Goal: Information Seeking & Learning: Understand process/instructions

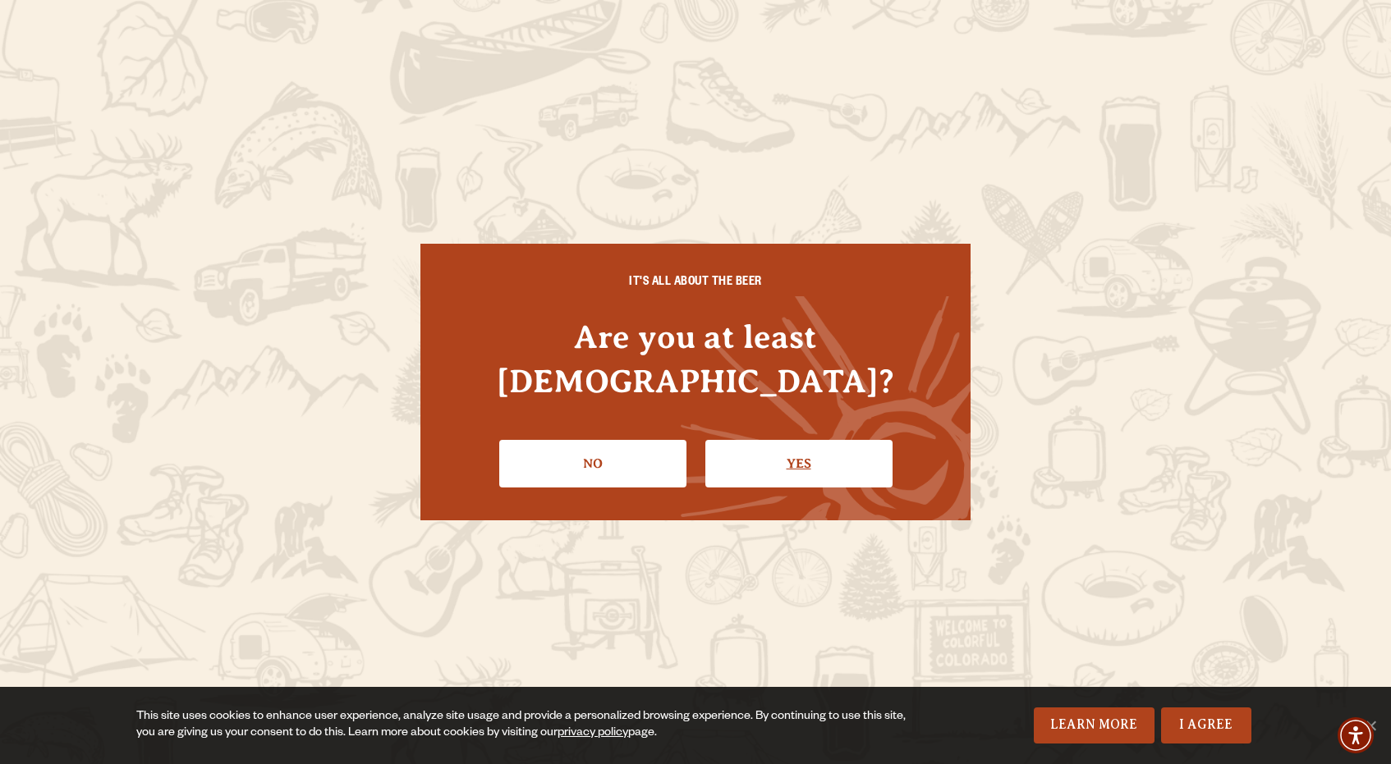
click at [736, 442] on link "Yes" at bounding box center [798, 464] width 187 height 48
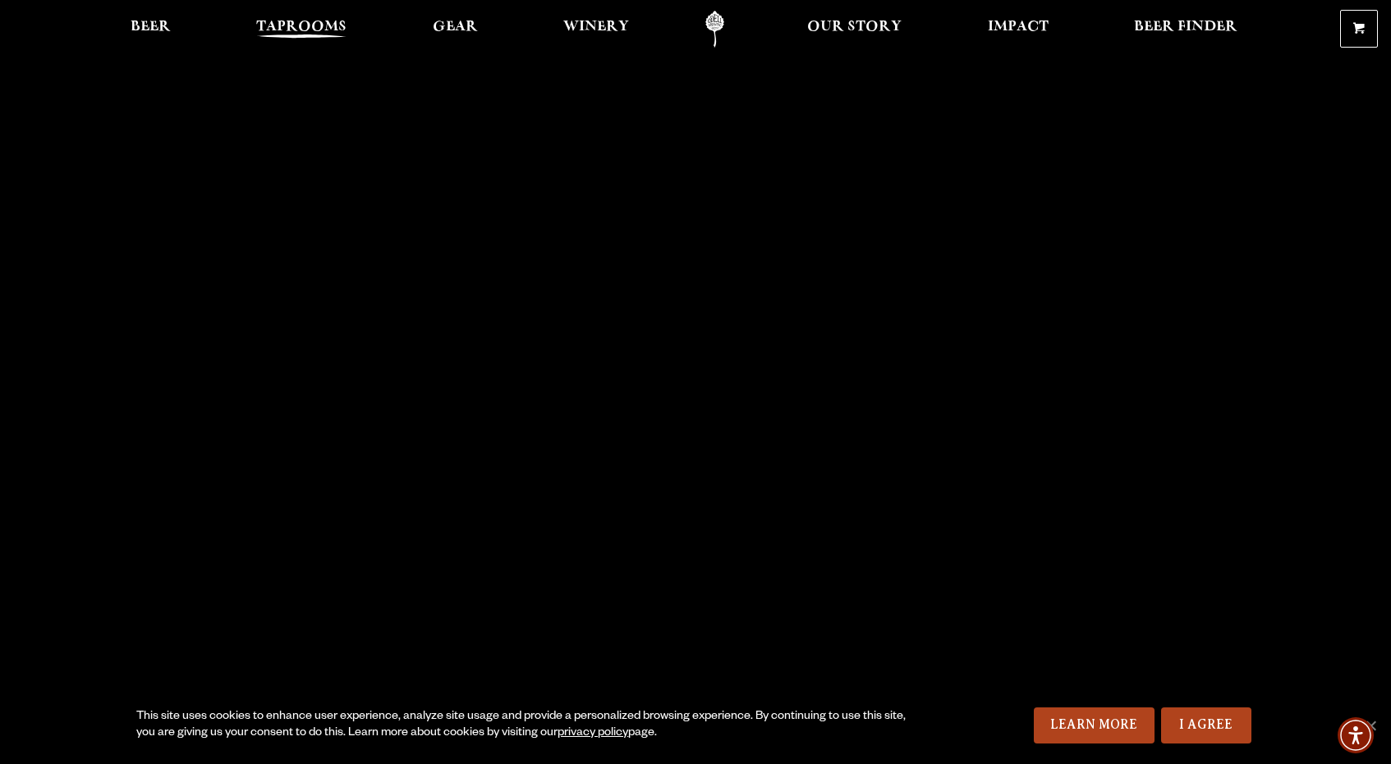
click at [311, 21] on span "Taprooms" at bounding box center [301, 27] width 90 height 13
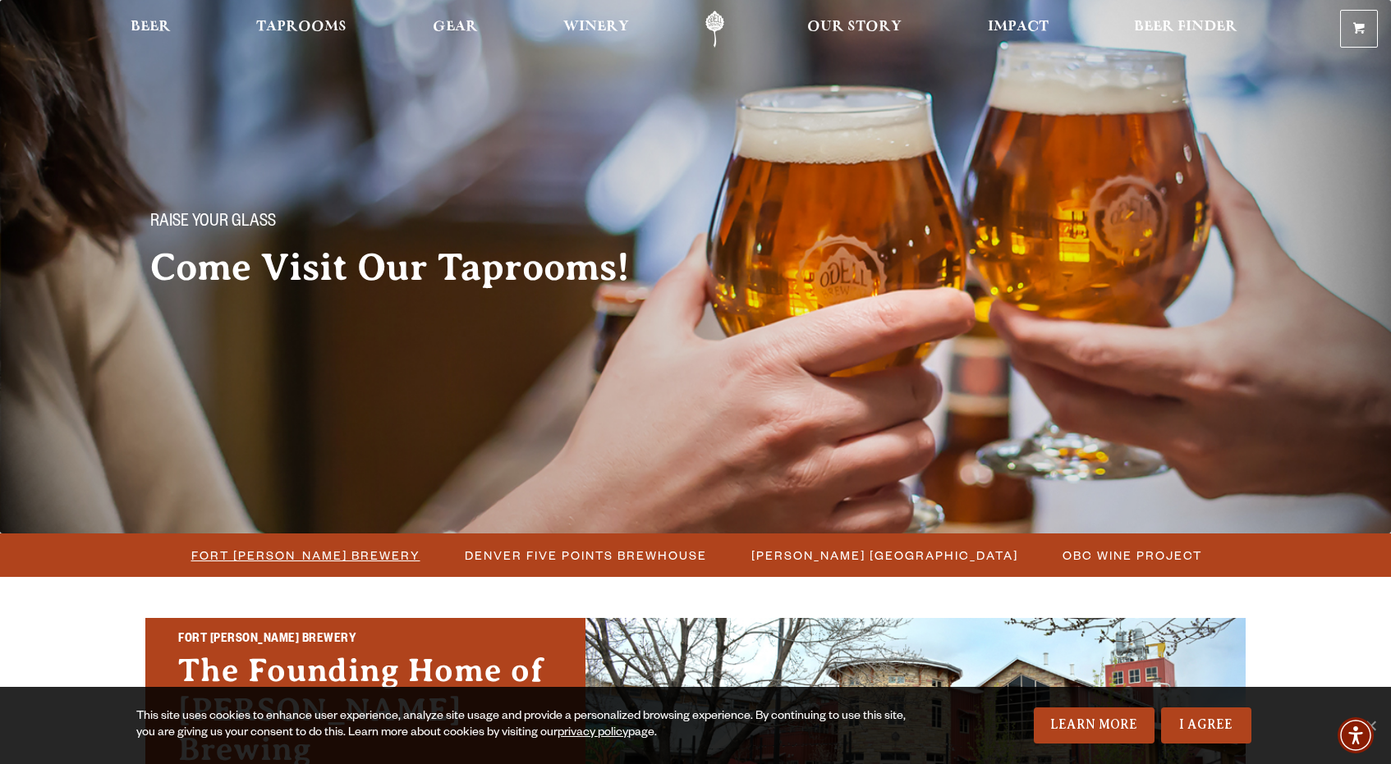
click at [352, 559] on span "Fort [PERSON_NAME] Brewery" at bounding box center [305, 555] width 229 height 24
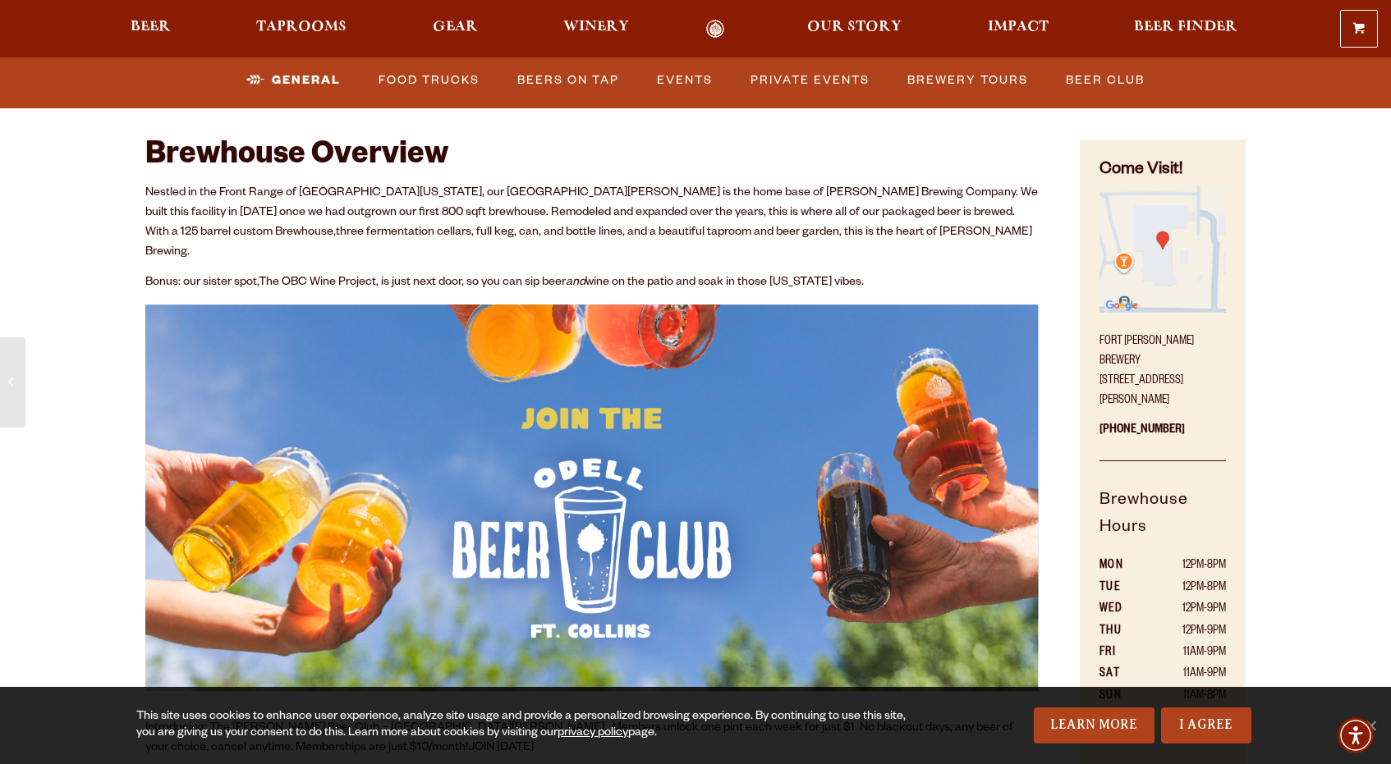
scroll to position [397, 0]
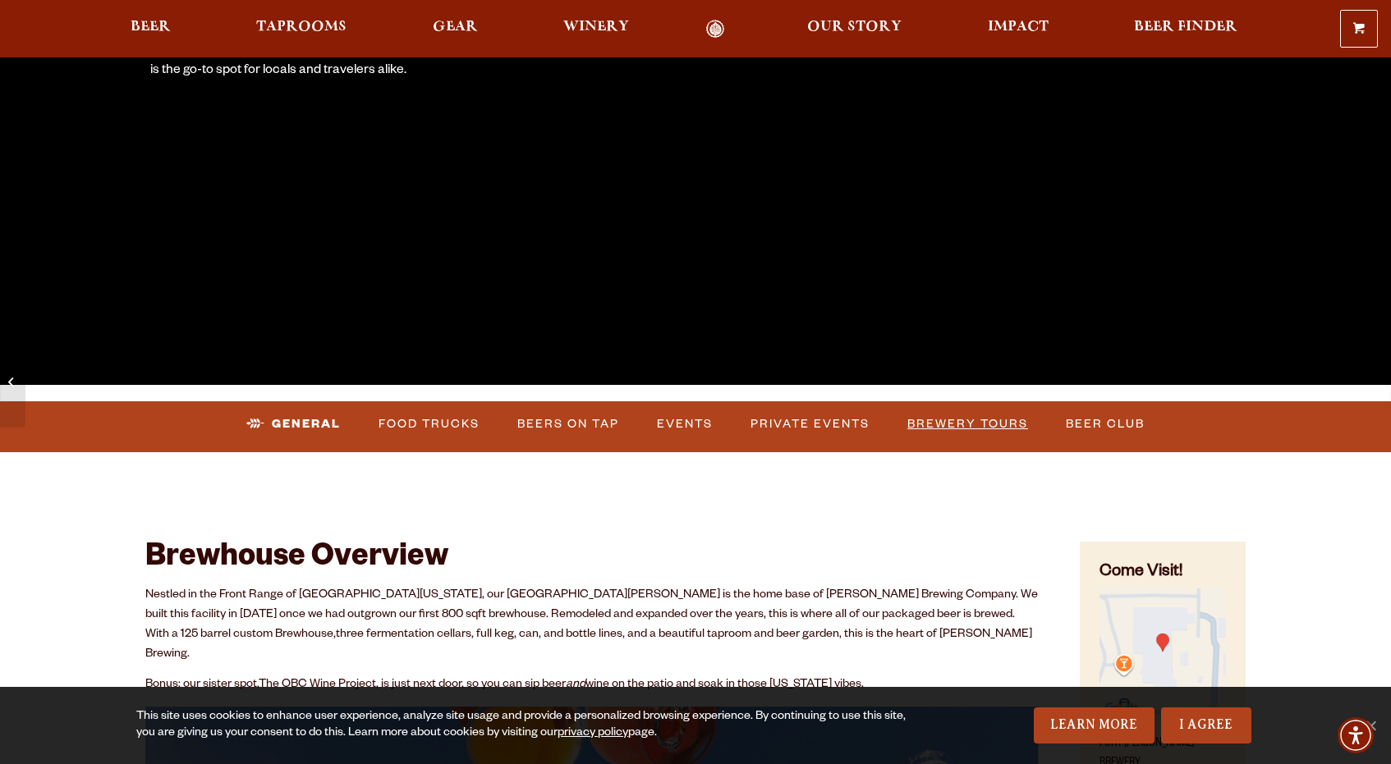
click at [970, 429] on link "Brewery Tours" at bounding box center [968, 425] width 134 height 38
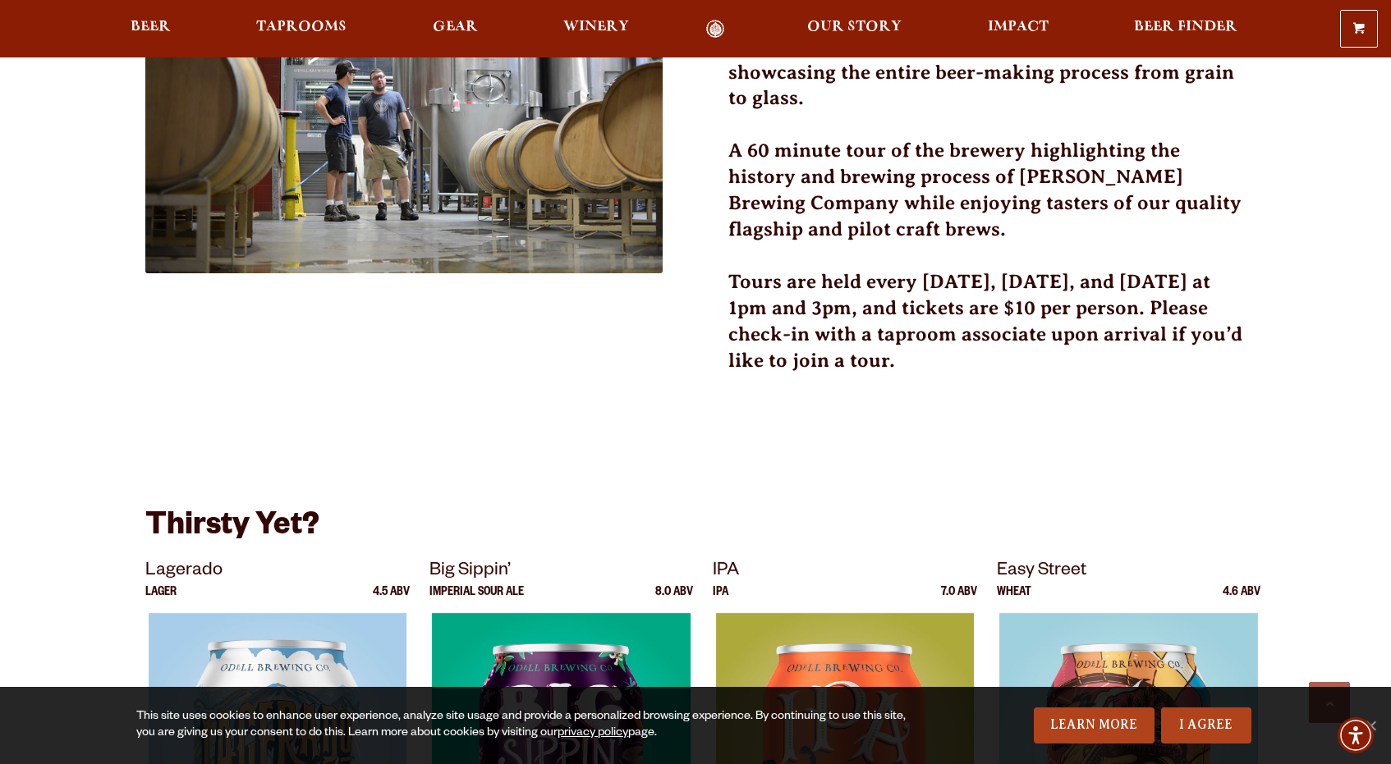
scroll to position [622, 0]
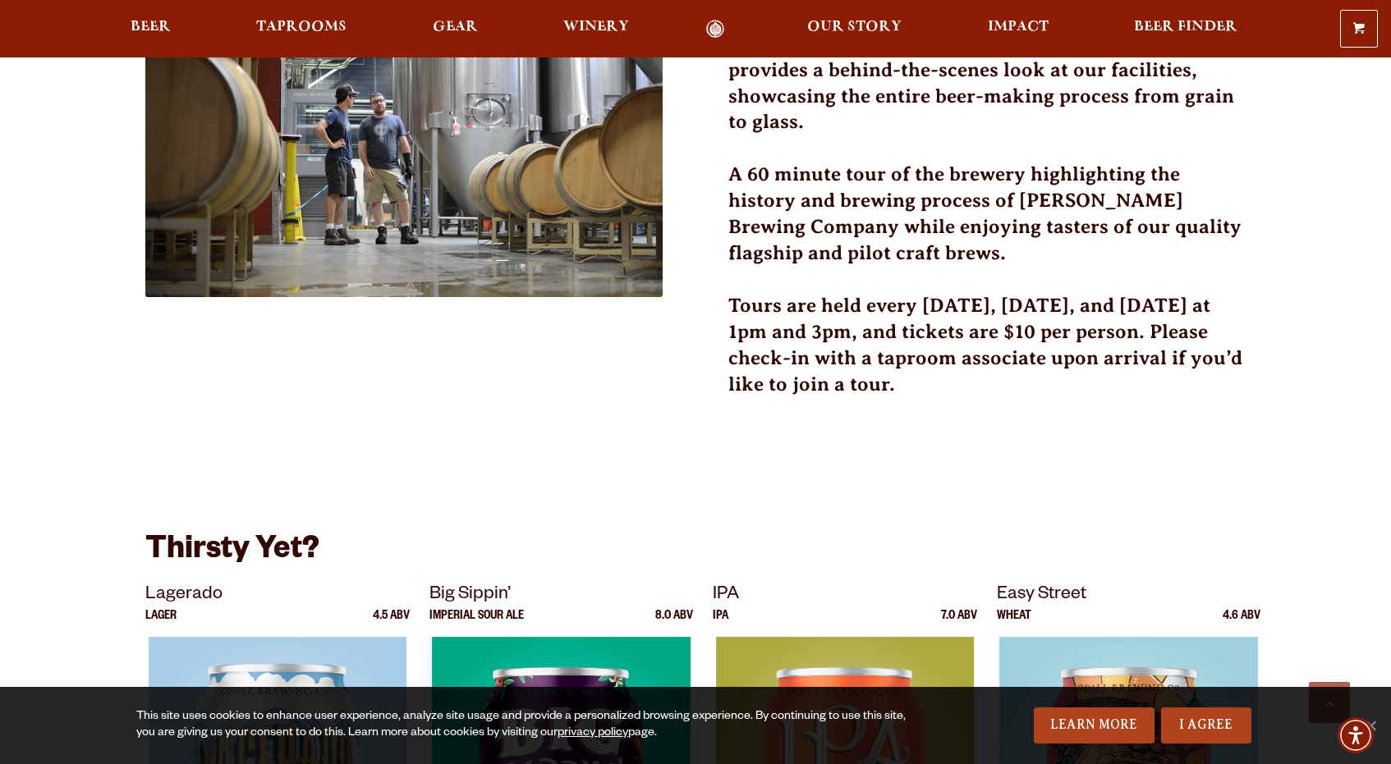
click at [983, 352] on h3 "Tours are held every [DATE], [DATE], and [DATE] at 1pm and 3pm, and tickets are…" at bounding box center [986, 355] width 517 height 125
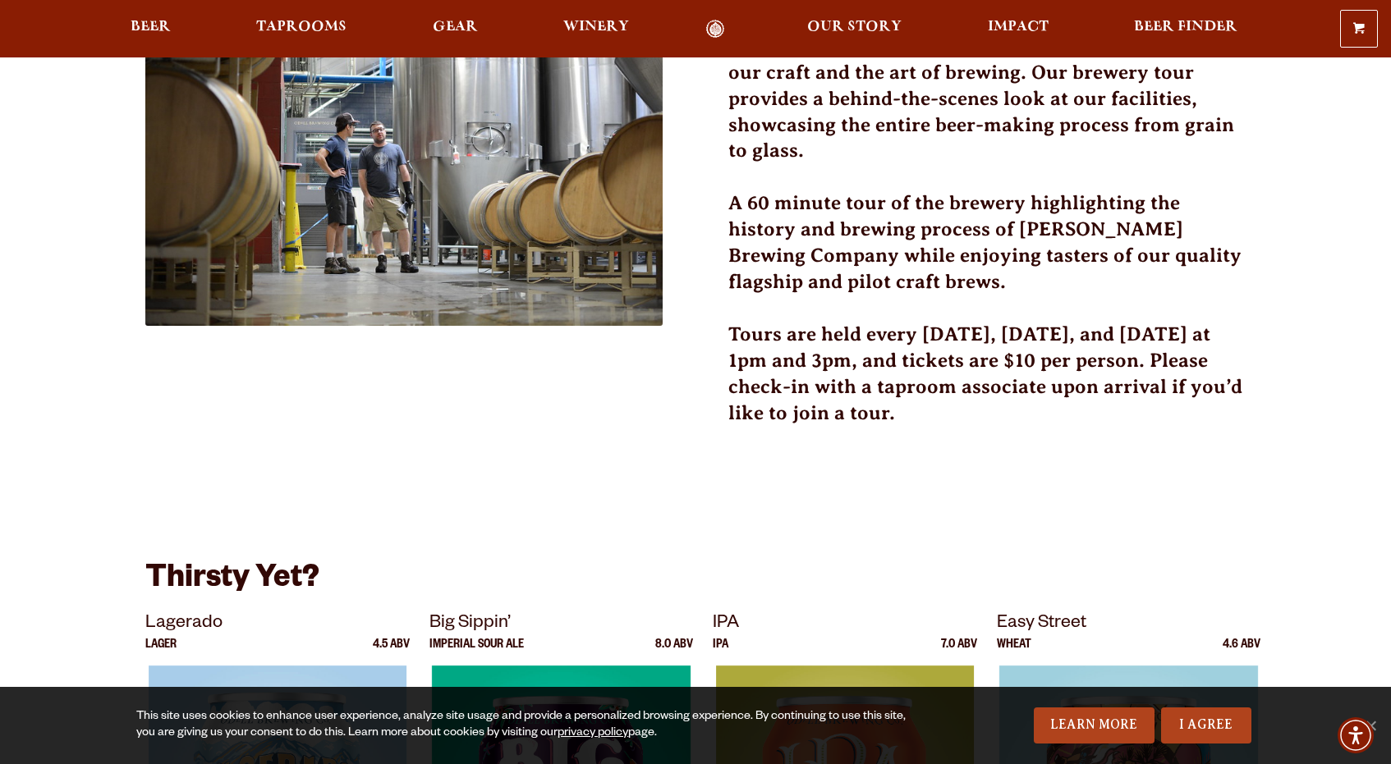
scroll to position [0, 0]
